Goal: Task Accomplishment & Management: Complete application form

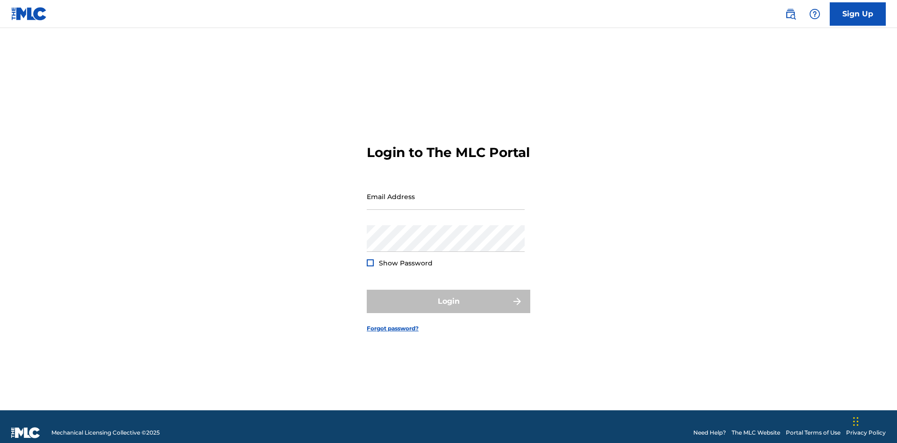
scroll to position [12, 0]
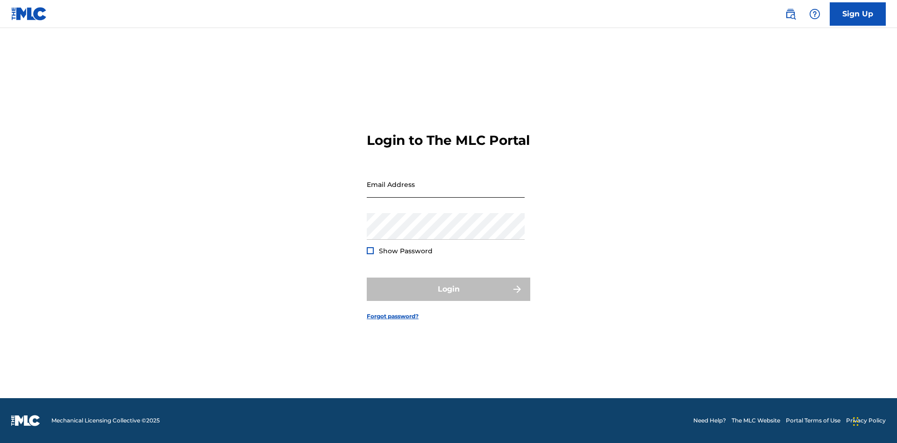
click at [446, 192] on input "Email Address" at bounding box center [446, 184] width 158 height 27
type input "[EMAIL_ADDRESS][DOMAIN_NAME]"
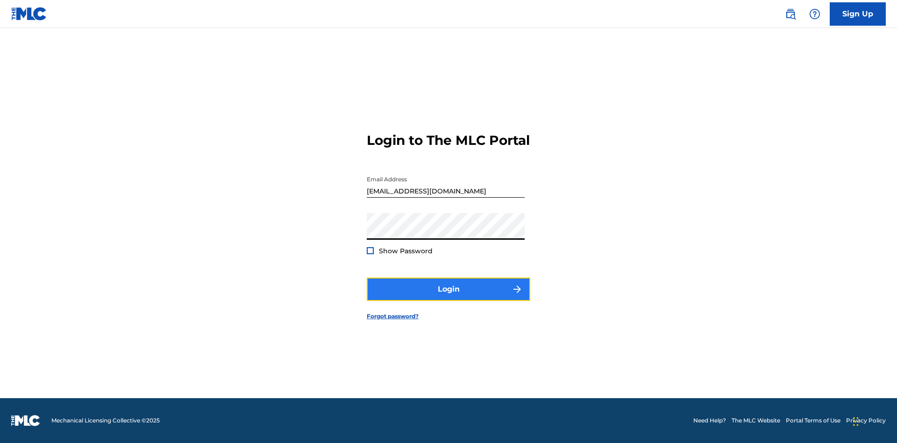
click at [449, 297] on button "Login" at bounding box center [449, 289] width 164 height 23
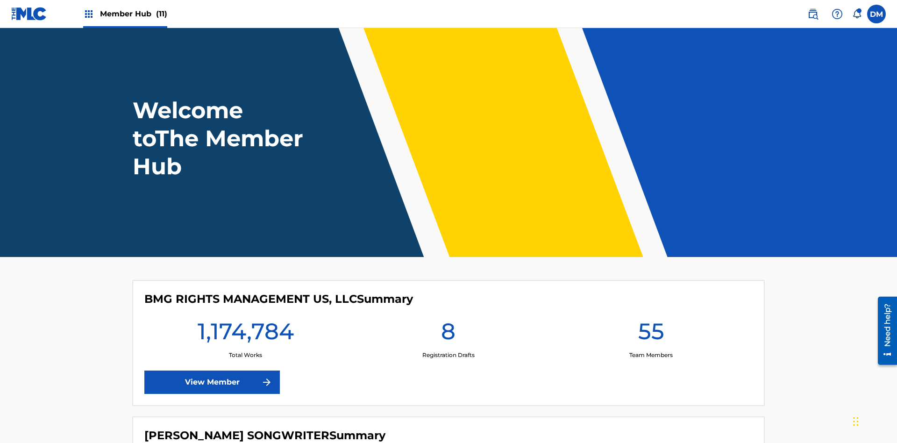
scroll to position [40, 0]
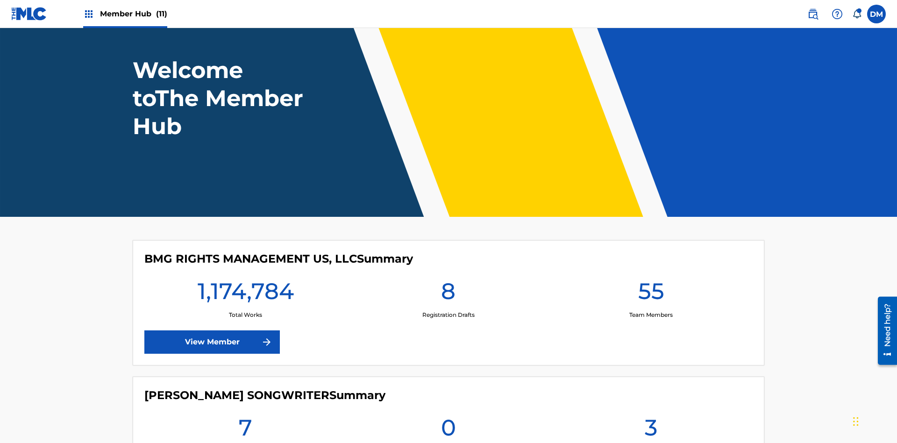
click at [133, 14] on span "Member Hub (11)" at bounding box center [133, 13] width 67 height 11
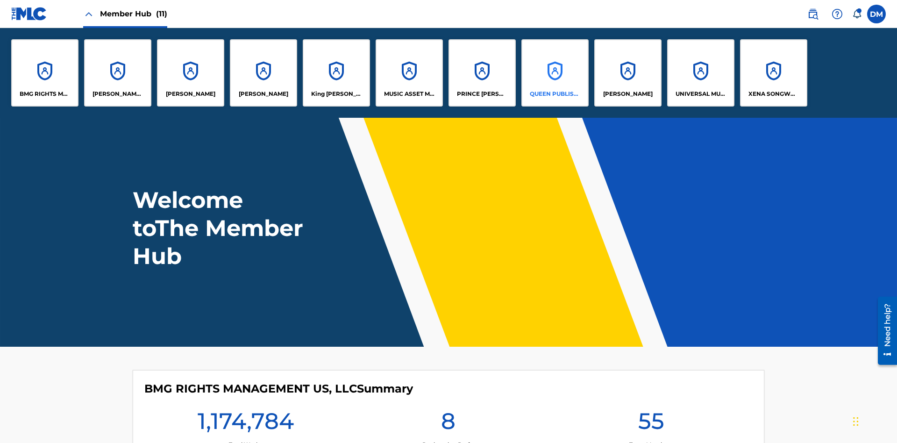
click at [555, 94] on p "QUEEN PUBLISHA" at bounding box center [555, 94] width 51 height 8
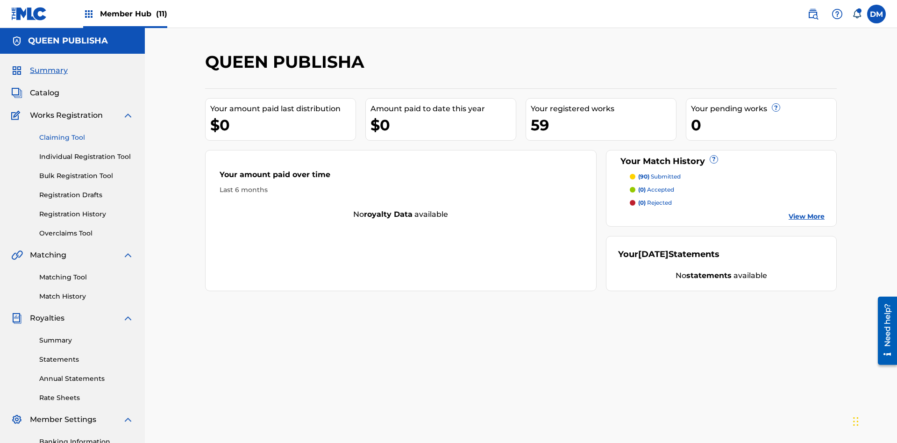
click at [86, 133] on link "Claiming Tool" at bounding box center [86, 138] width 94 height 10
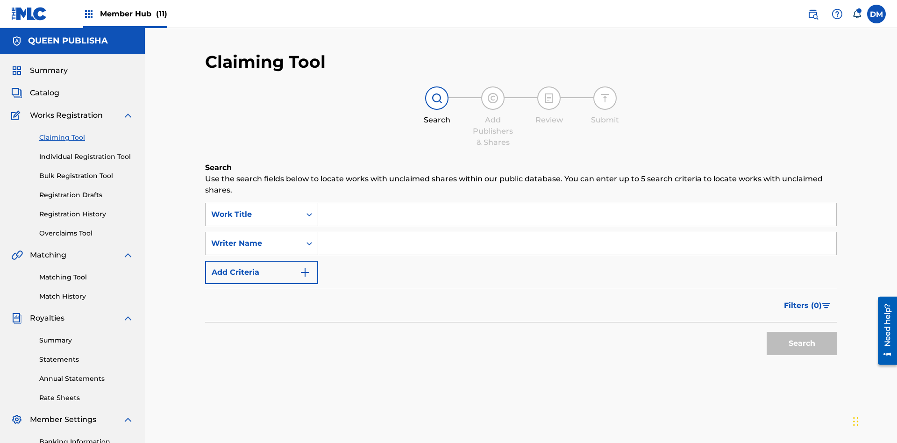
click at [253, 209] on div "Work Title" at bounding box center [253, 214] width 84 height 11
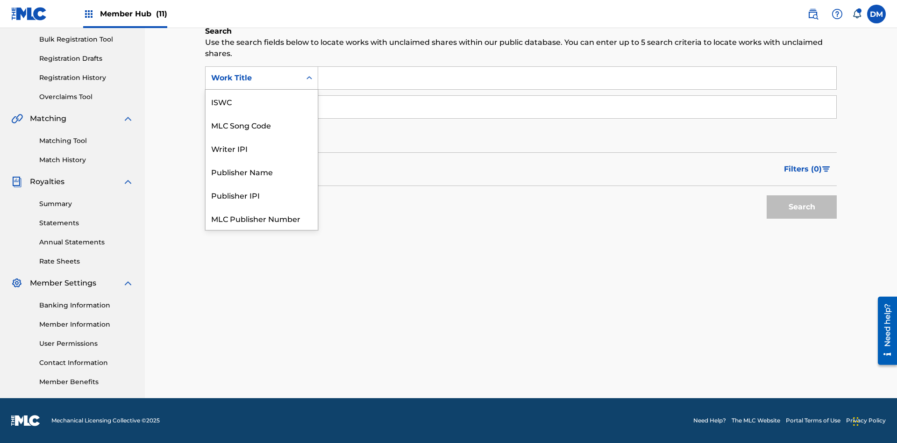
scroll to position [23, 0]
click at [262, 101] on div "MLC Song Code" at bounding box center [262, 101] width 112 height 23
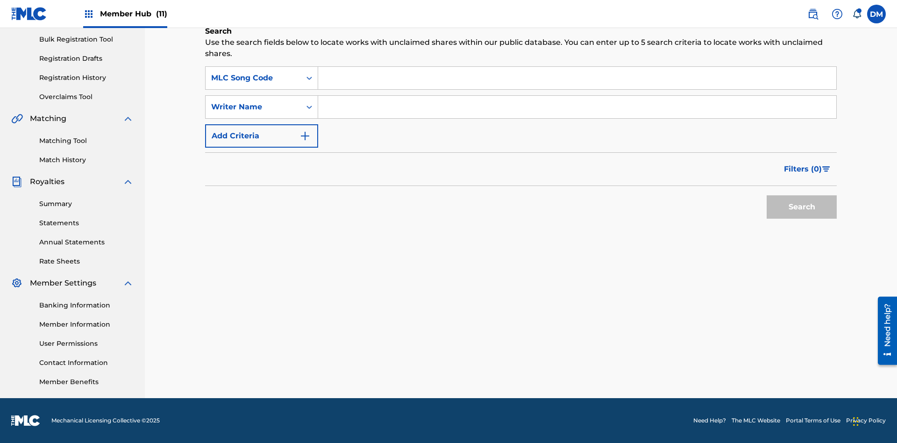
click at [577, 78] on input "Search Form" at bounding box center [577, 78] width 518 height 22
type input "OC72G2"
click at [802, 207] on button "Search" at bounding box center [802, 206] width 70 height 23
click at [803, 169] on span "Filters ( 0 )" at bounding box center [803, 169] width 38 height 11
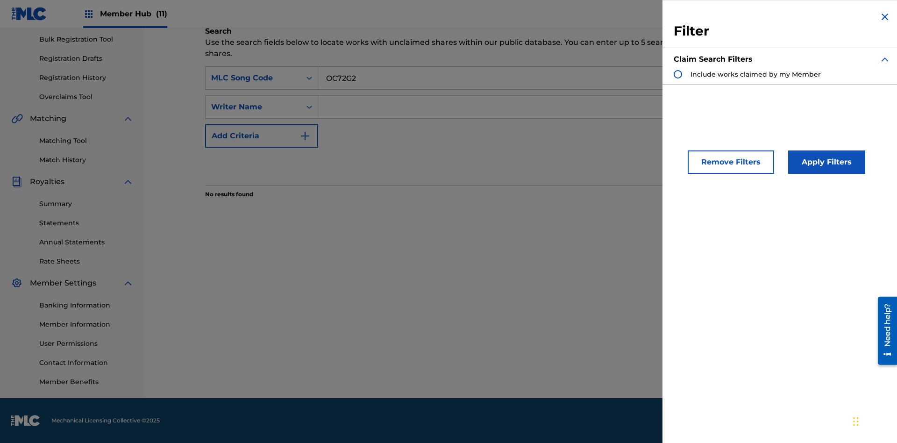
click at [678, 74] on div "Search Form" at bounding box center [678, 74] width 8 height 8
click at [825, 162] on button "Apply Filters" at bounding box center [826, 161] width 77 height 23
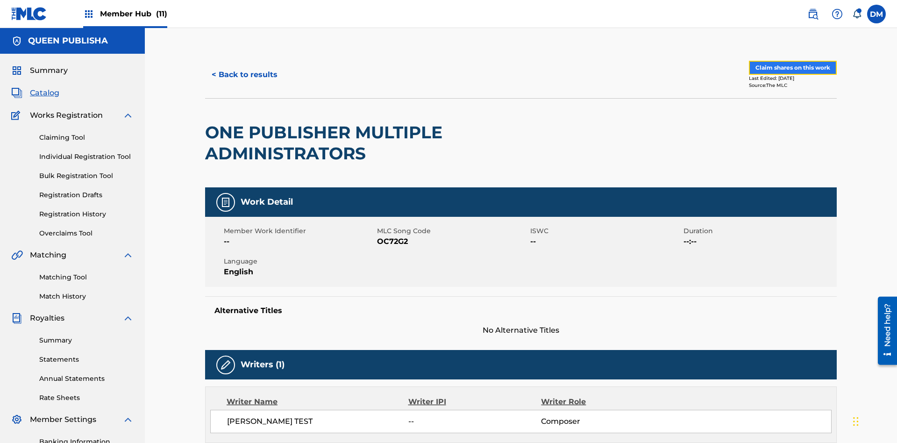
click at [792, 63] on button "Claim shares on this work" at bounding box center [793, 68] width 88 height 14
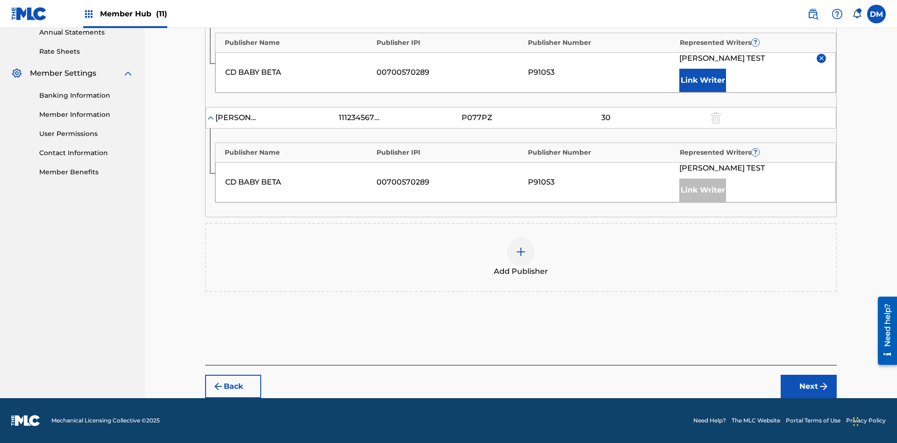
click at [606, 14] on input "30" at bounding box center [606, 6] width 42 height 13
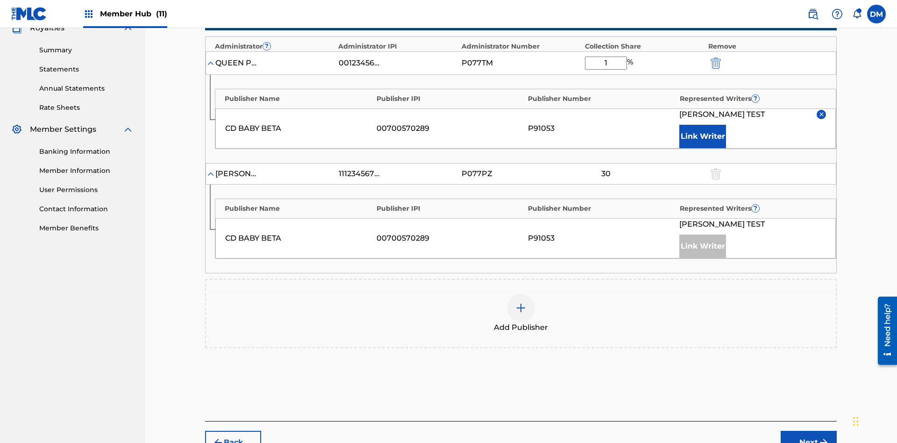
type input "11"
click at [809, 431] on button "Next" at bounding box center [809, 442] width 56 height 23
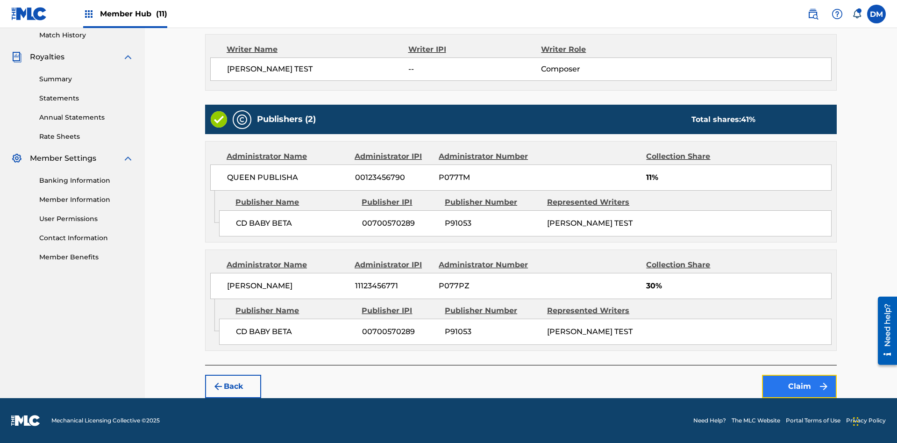
click at [800, 386] on button "Claim" at bounding box center [799, 386] width 75 height 23
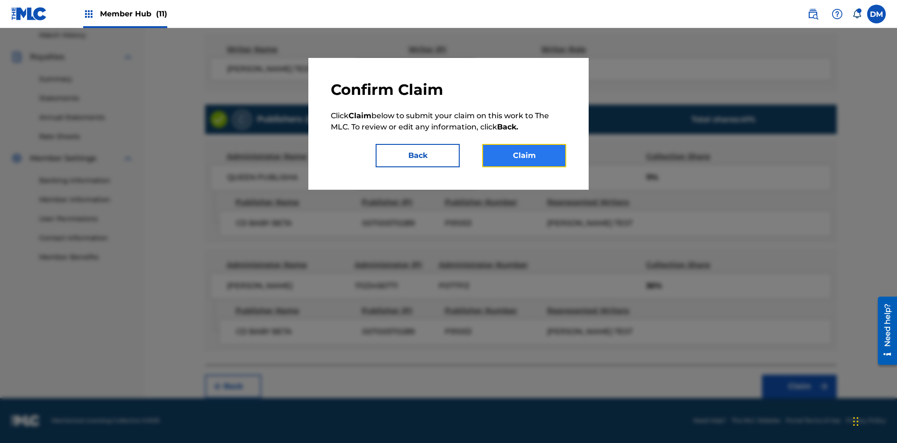
click at [524, 156] on button "Claim" at bounding box center [524, 155] width 84 height 23
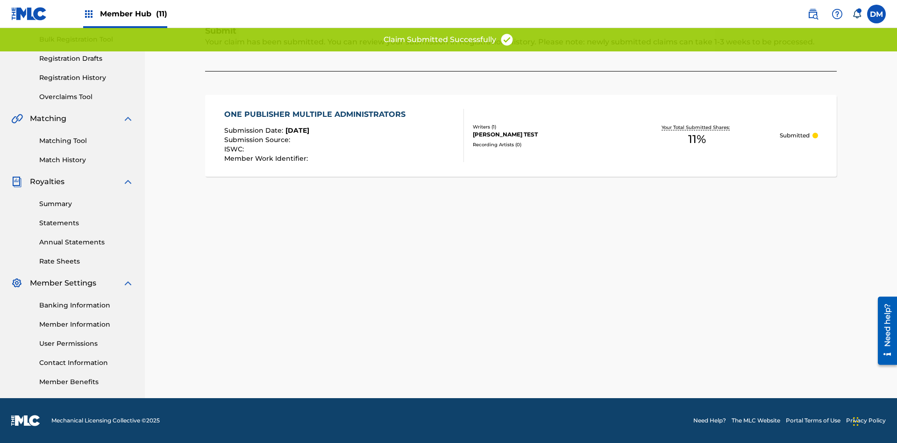
scroll to position [136, 0]
click at [86, 78] on link "Registration History" at bounding box center [86, 78] width 94 height 10
